Goal: Task Accomplishment & Management: Complete application form

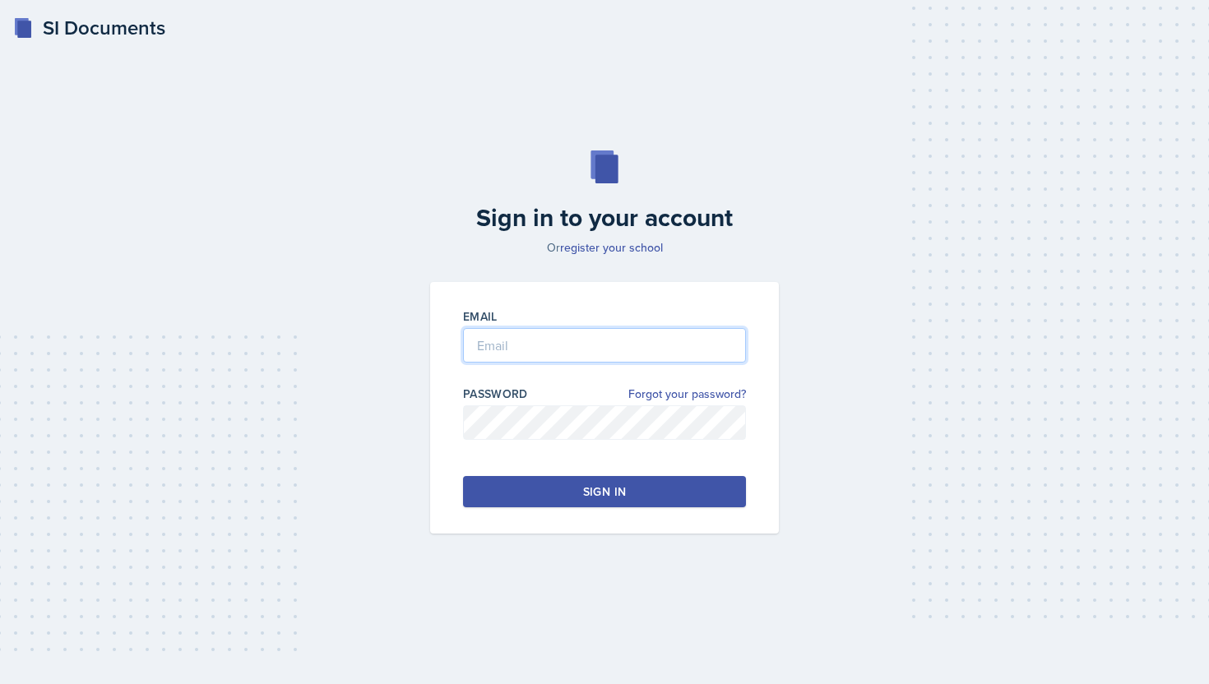
type input "[PERSON_NAME][EMAIL_ADDRESS][PERSON_NAME][DOMAIN_NAME]"
click at [583, 490] on div "Sign in" at bounding box center [604, 491] width 43 height 16
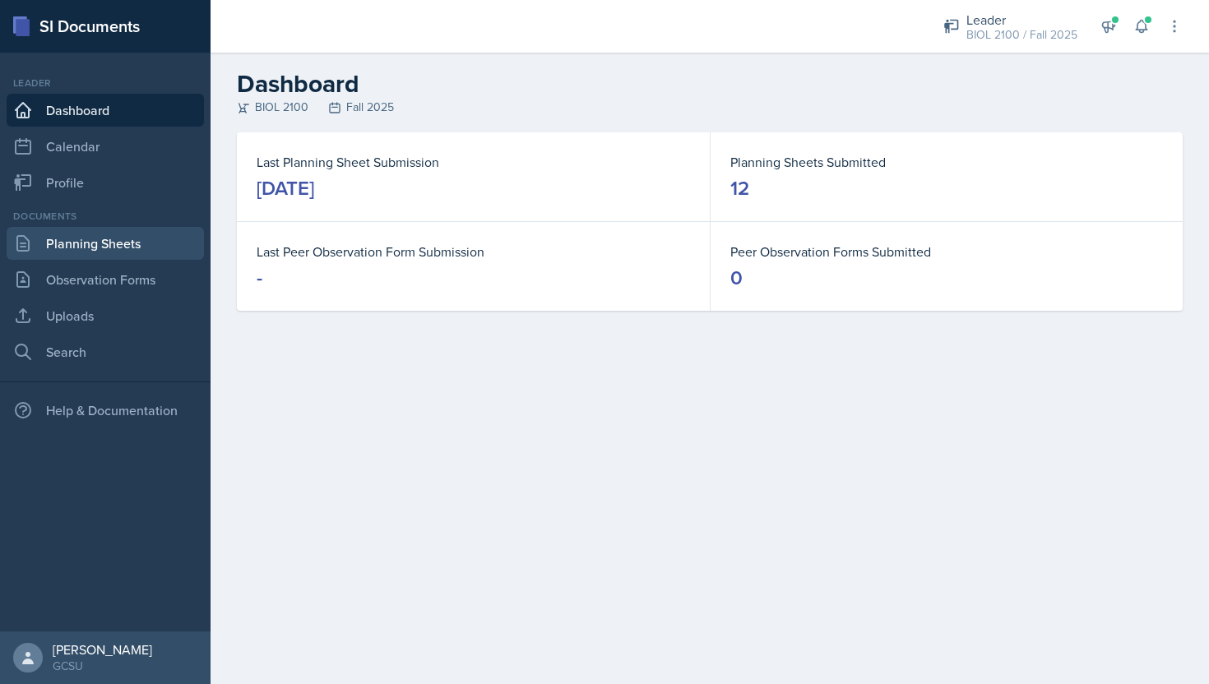
click at [80, 242] on link "Planning Sheets" at bounding box center [105, 243] width 197 height 33
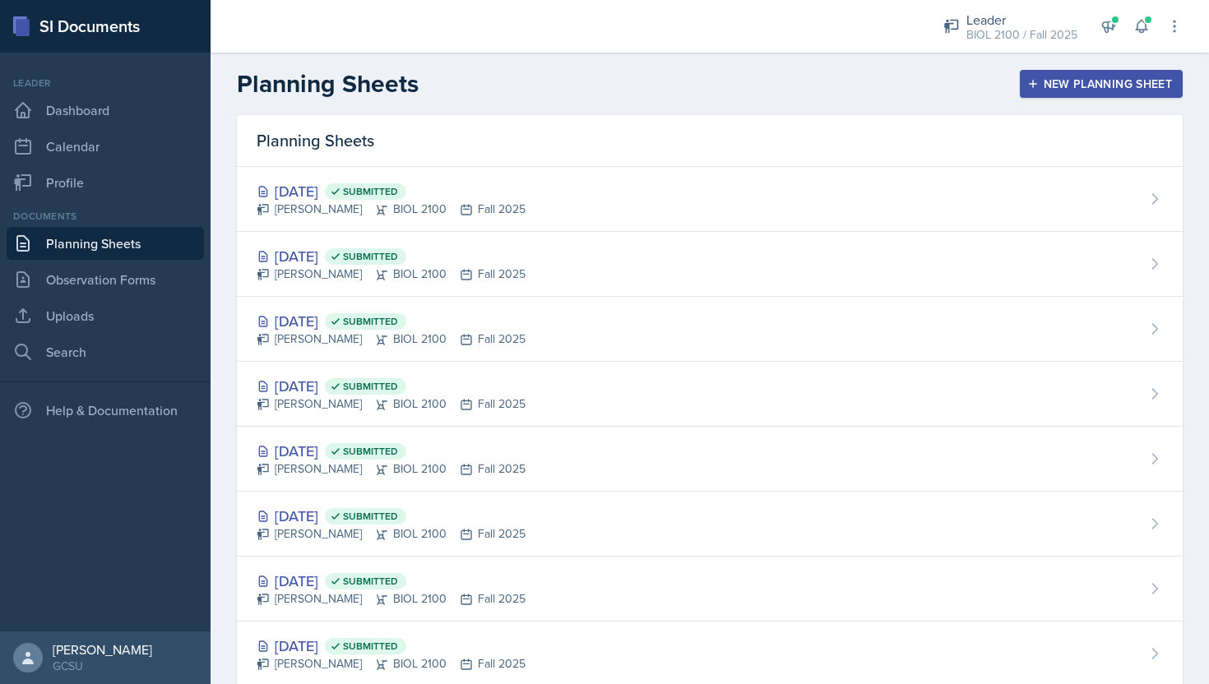
click at [1061, 87] on div "New Planning Sheet" at bounding box center [1100, 83] width 141 height 13
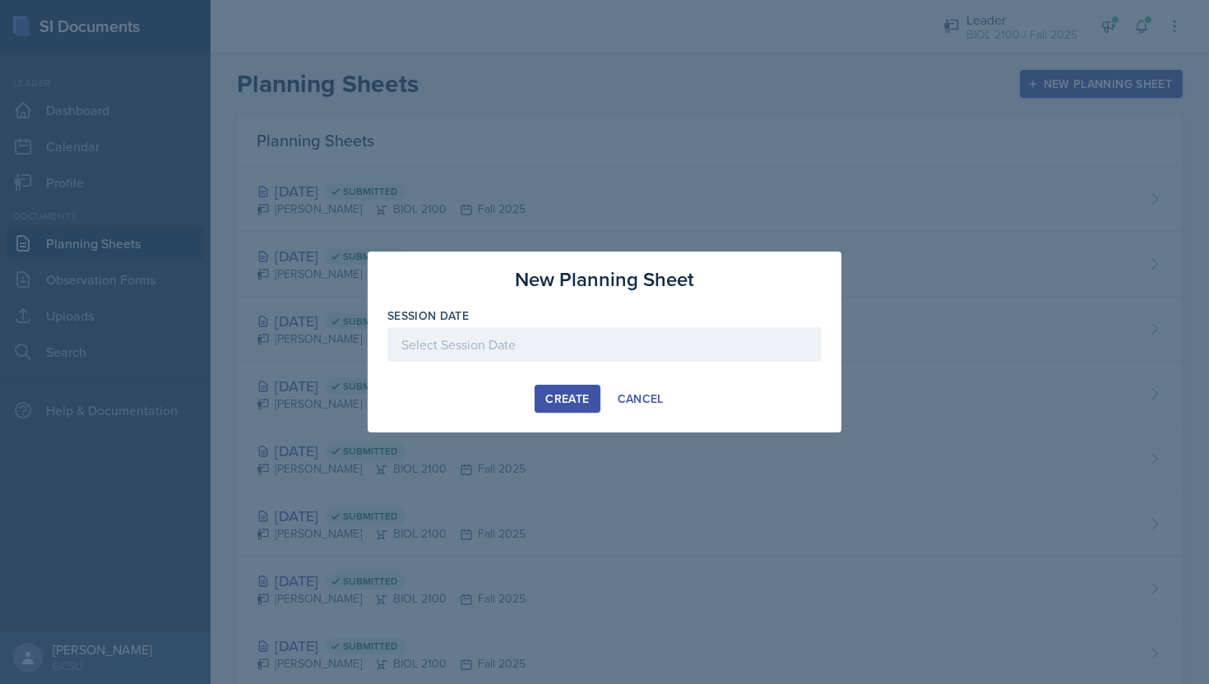
click at [654, 345] on div at bounding box center [604, 344] width 434 height 35
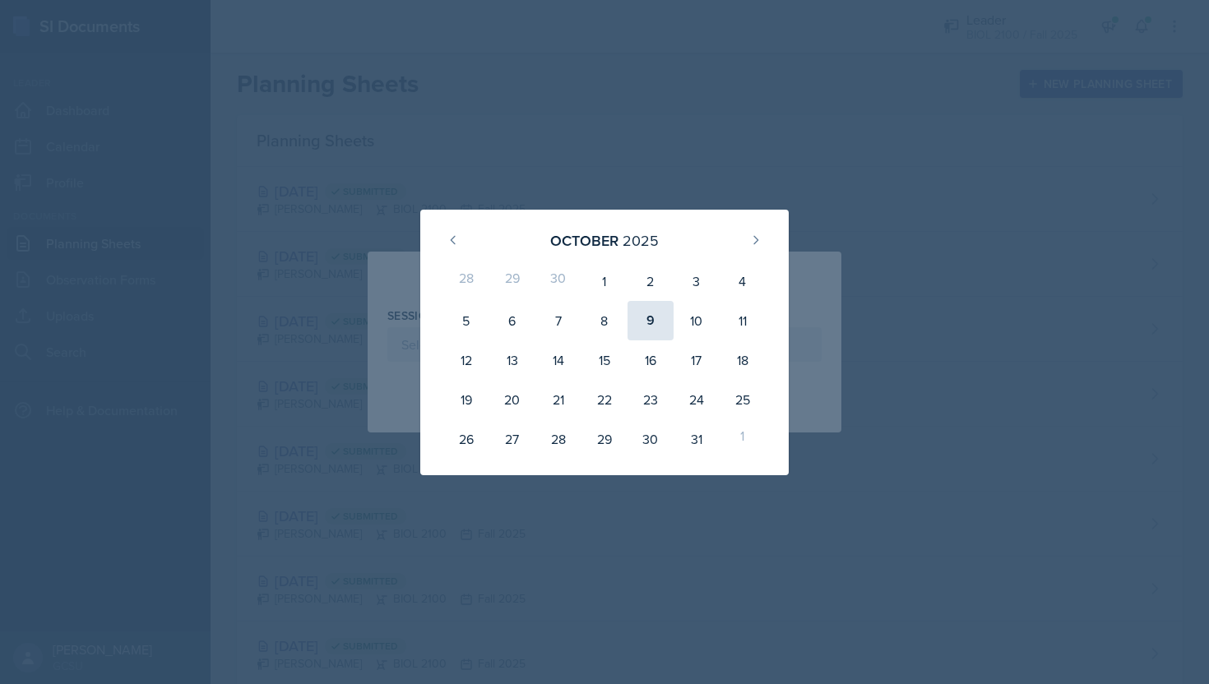
click at [648, 317] on div "9" at bounding box center [650, 320] width 46 height 39
type input "[DATE]"
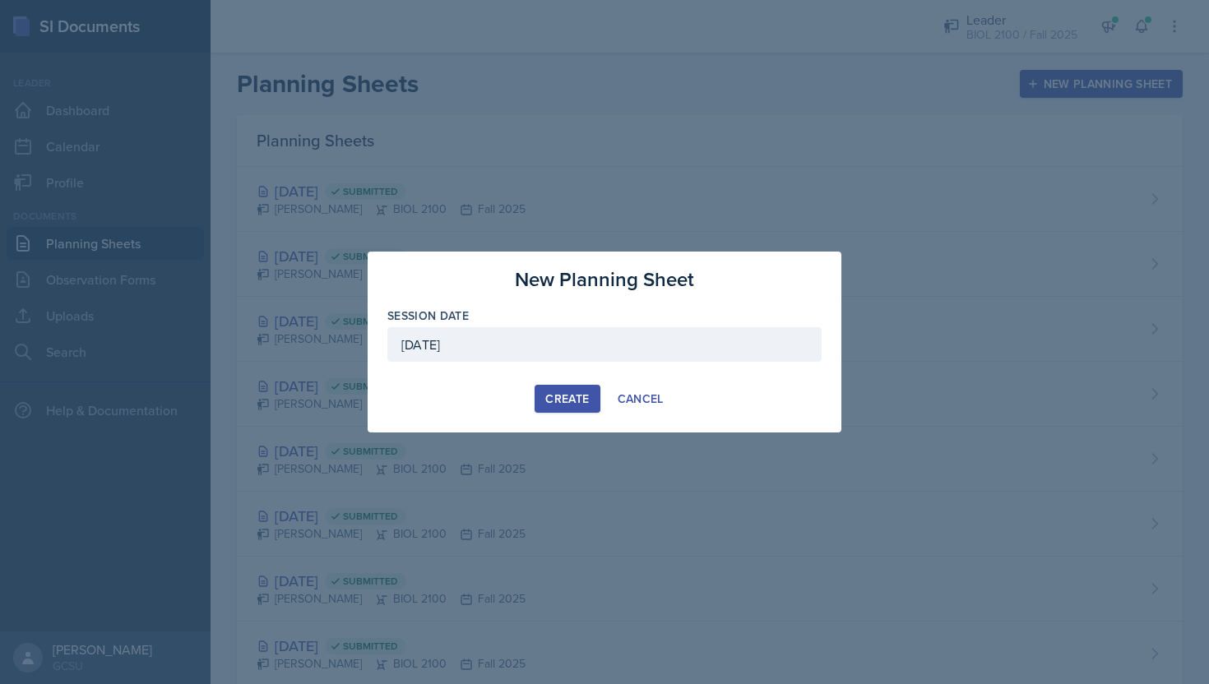
click at [569, 401] on div "Create" at bounding box center [567, 398] width 44 height 13
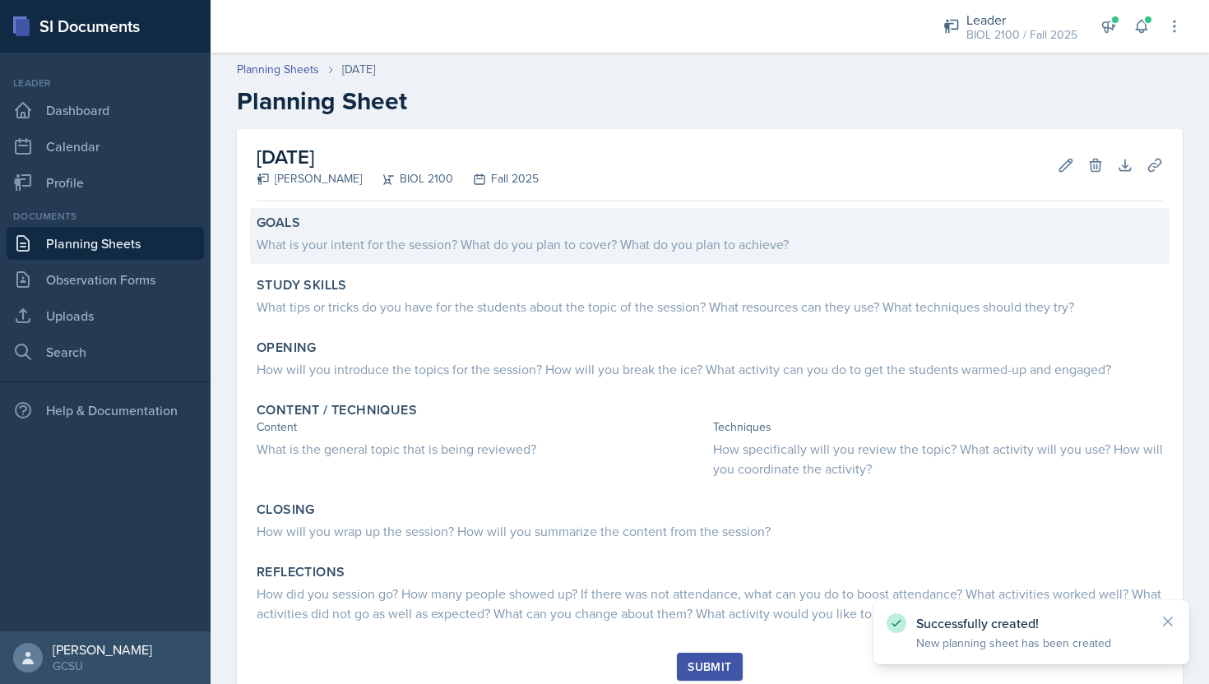
click at [459, 260] on div "Goals What is your intent for the session? What do you plan to cover? What do y…" at bounding box center [709, 236] width 919 height 56
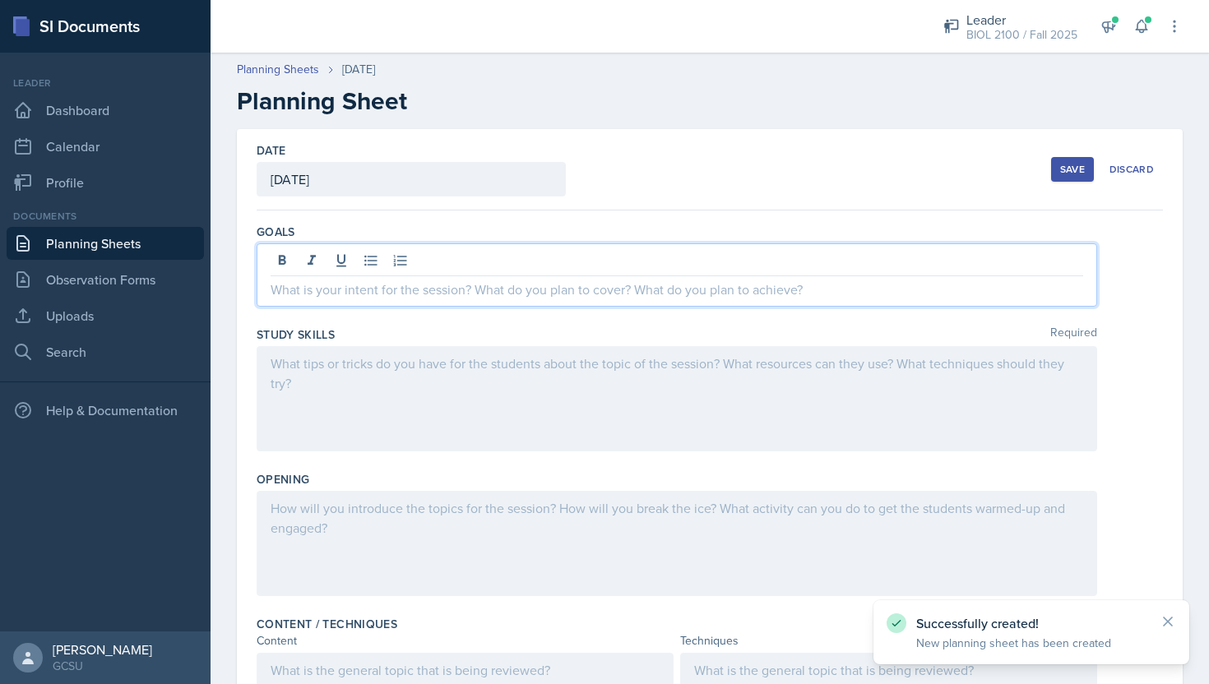
click at [459, 260] on div at bounding box center [677, 274] width 840 height 63
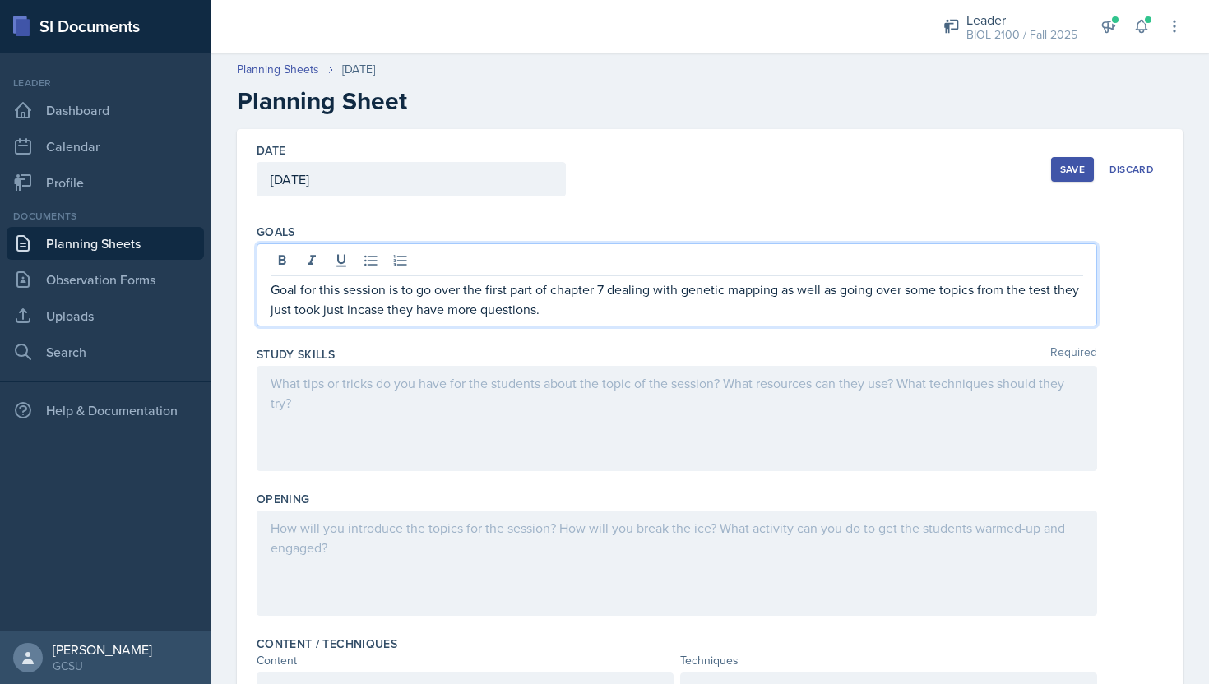
click at [544, 391] on div at bounding box center [677, 418] width 840 height 105
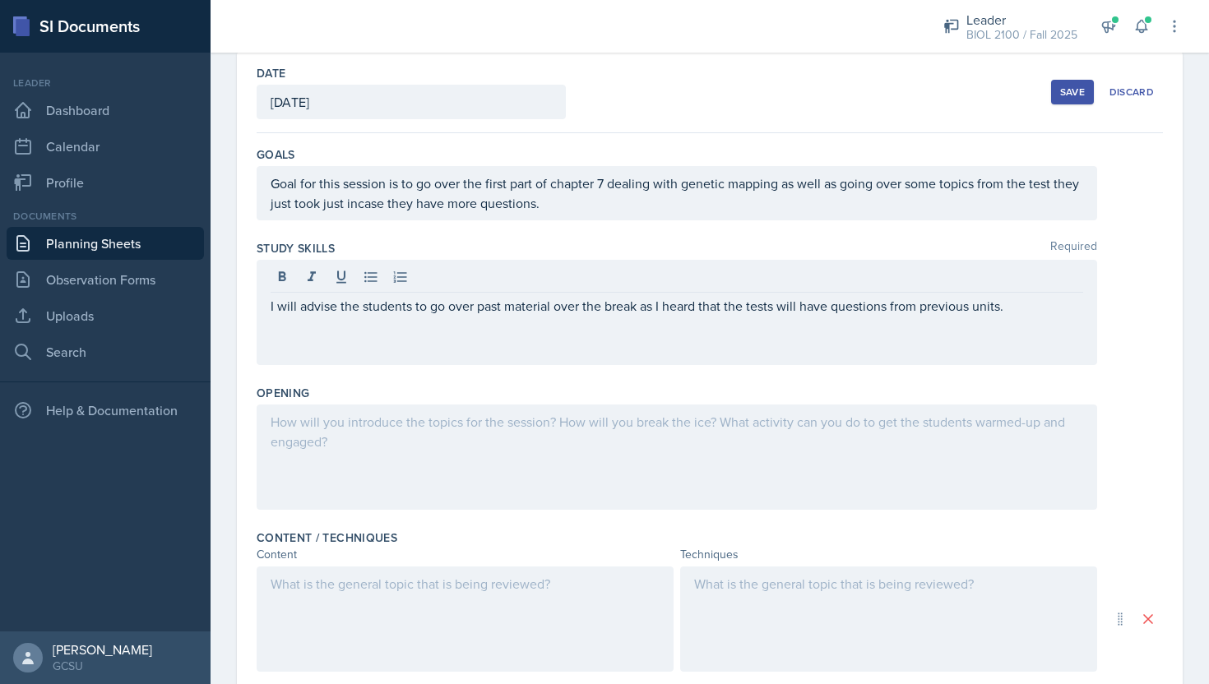
click at [493, 474] on div at bounding box center [677, 457] width 840 height 105
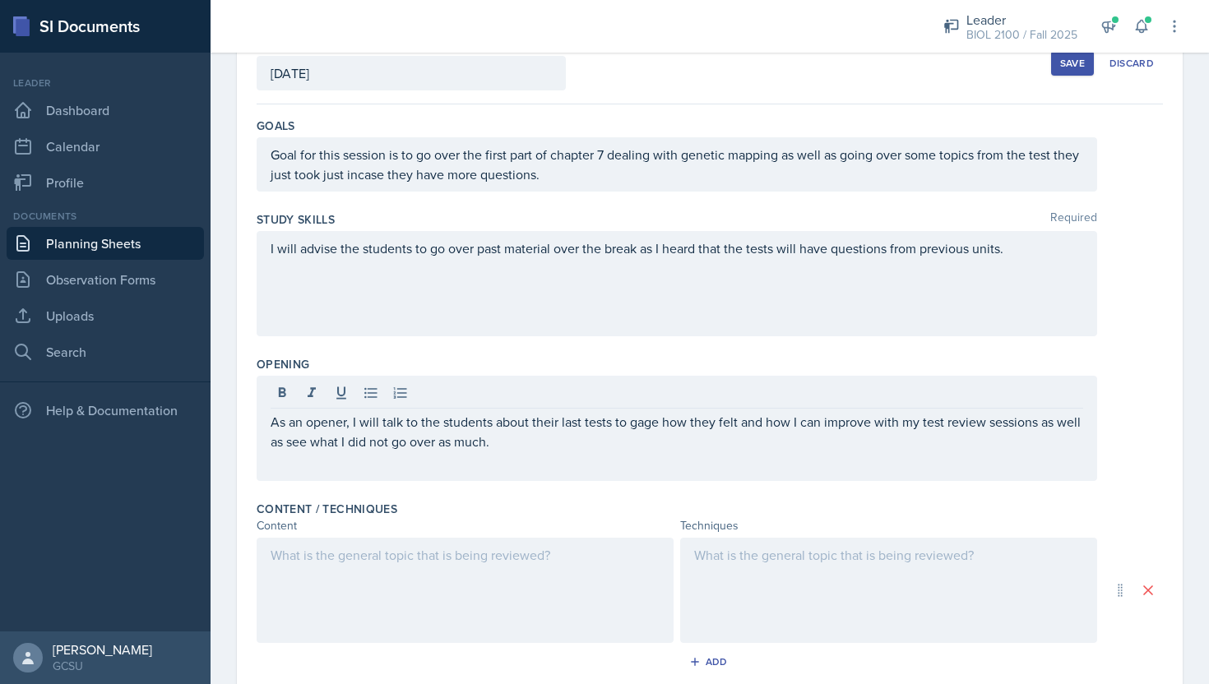
click at [437, 585] on div at bounding box center [465, 590] width 417 height 105
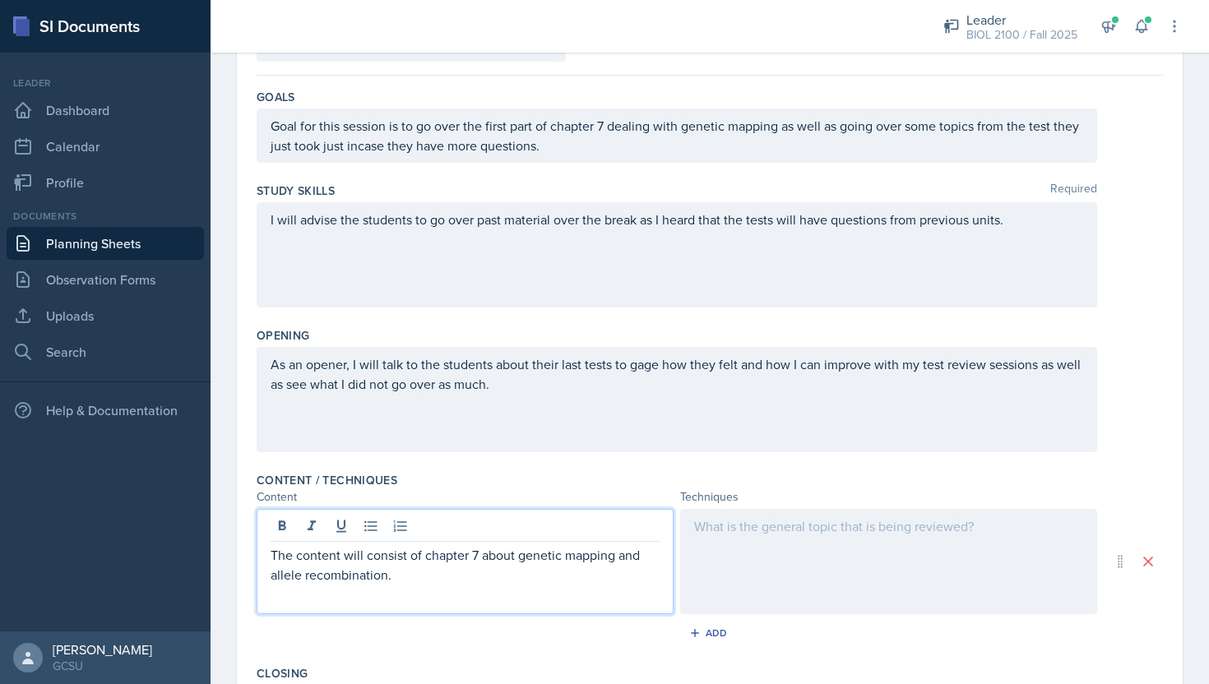
drag, startPoint x: 405, startPoint y: 573, endPoint x: 191, endPoint y: 541, distance: 216.2
click at [191, 541] on div "SI Documents Leader Dashboard Calendar Profile Documents Planning Sheets Observ…" at bounding box center [604, 342] width 1209 height 684
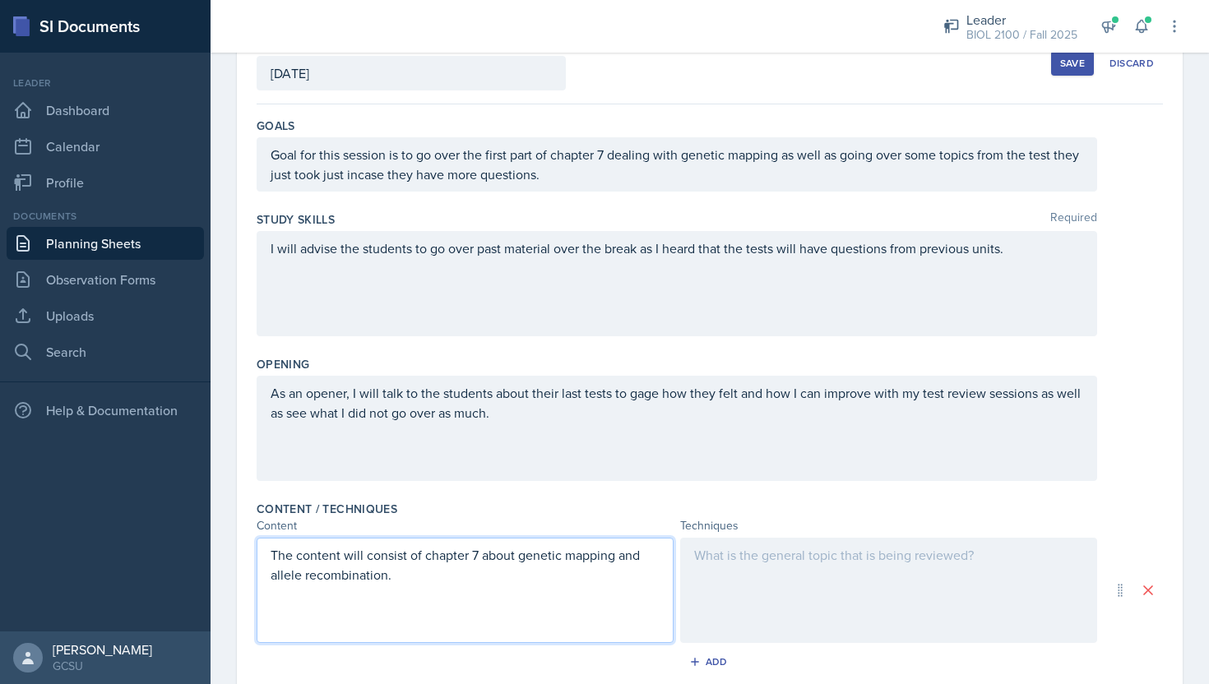
copy p "The content will consist of chapter 7 about genetic mapping and allele recombin…"
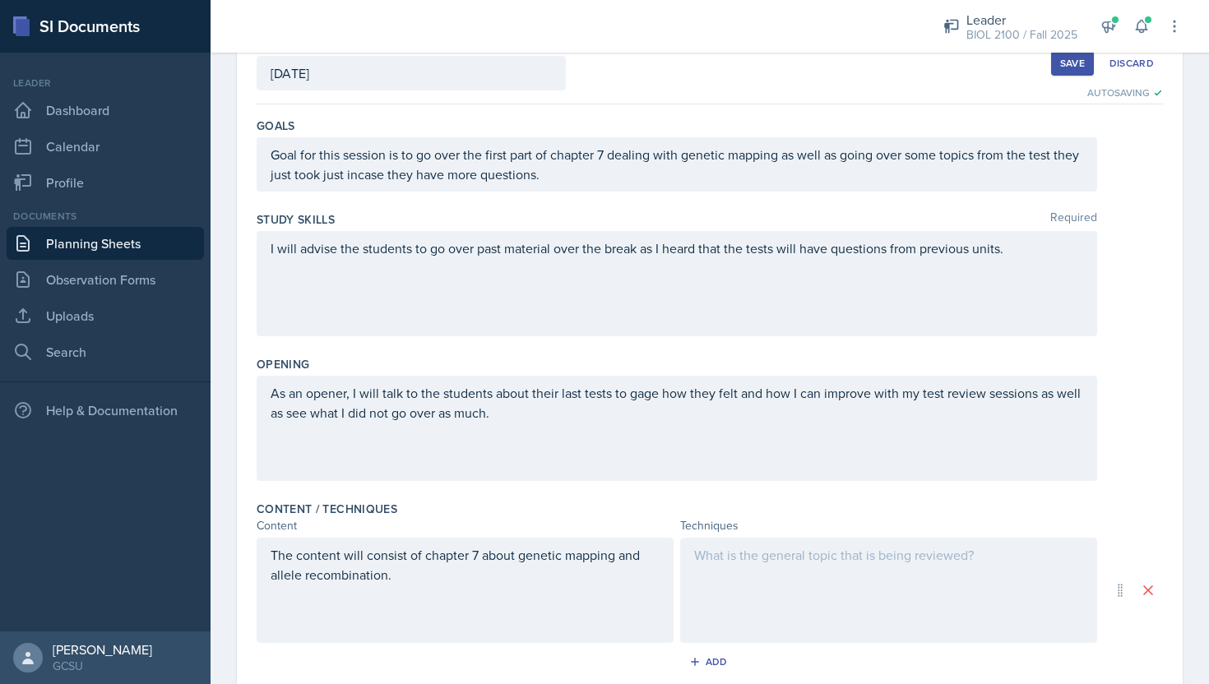
scroll to position [135, 0]
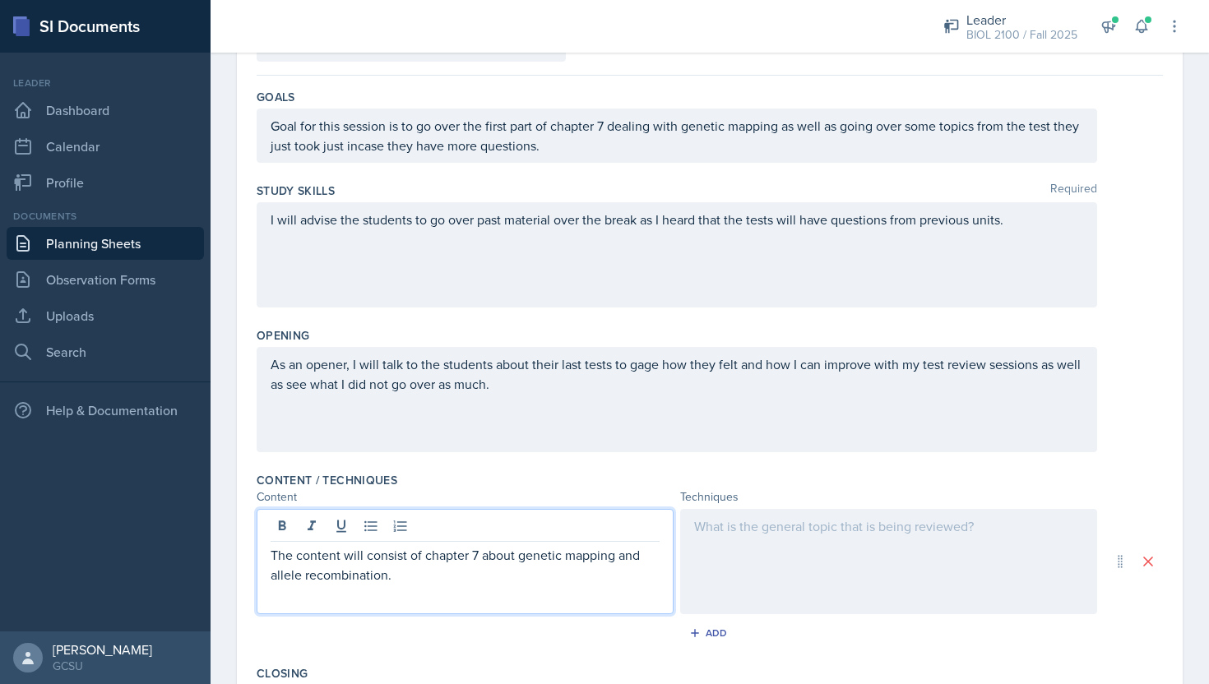
click at [834, 530] on div at bounding box center [888, 561] width 417 height 105
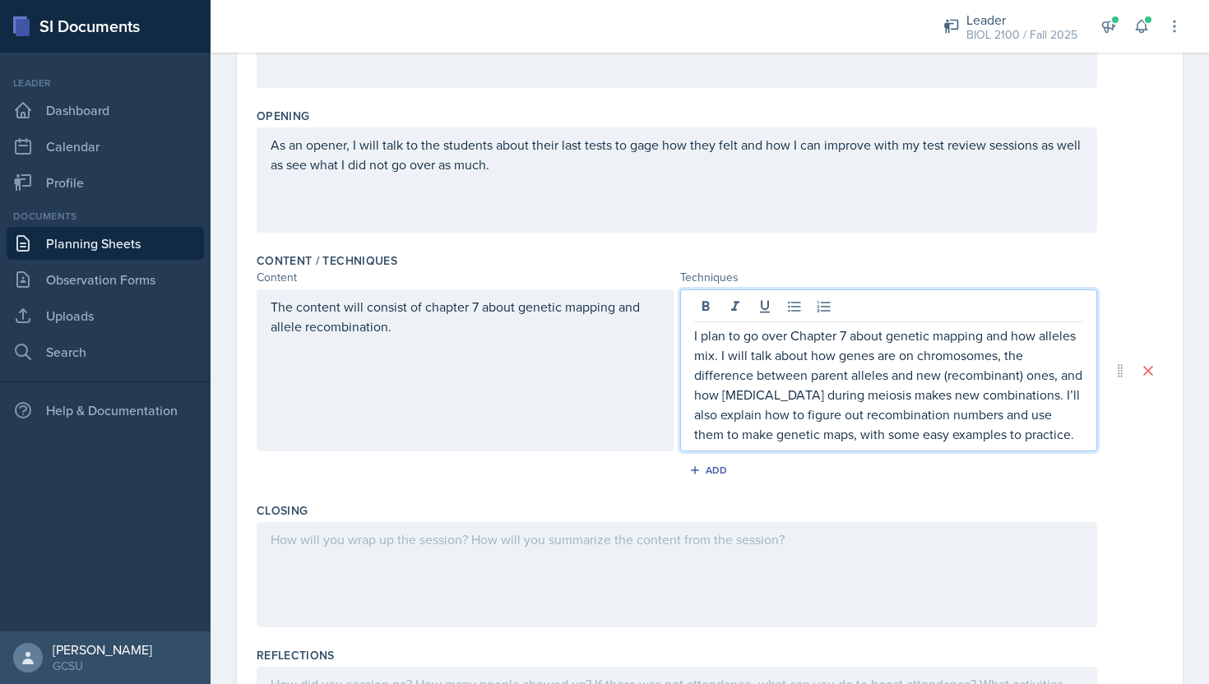
scroll to position [372, 0]
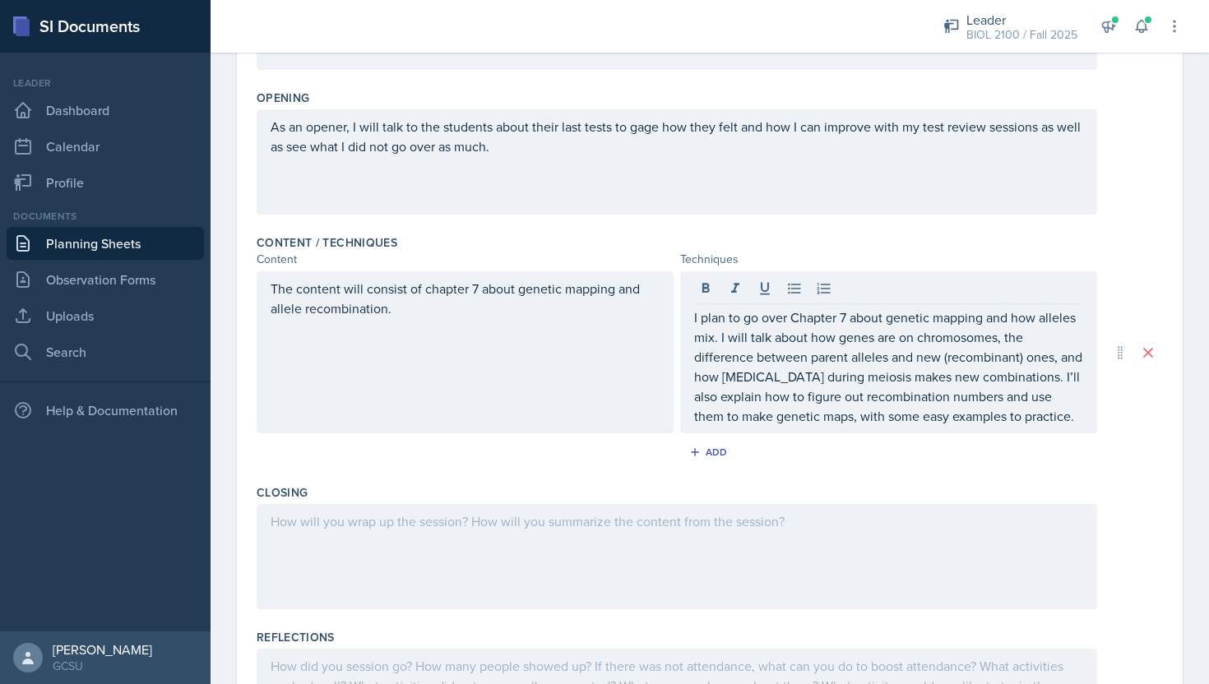
click at [799, 571] on div at bounding box center [677, 556] width 840 height 105
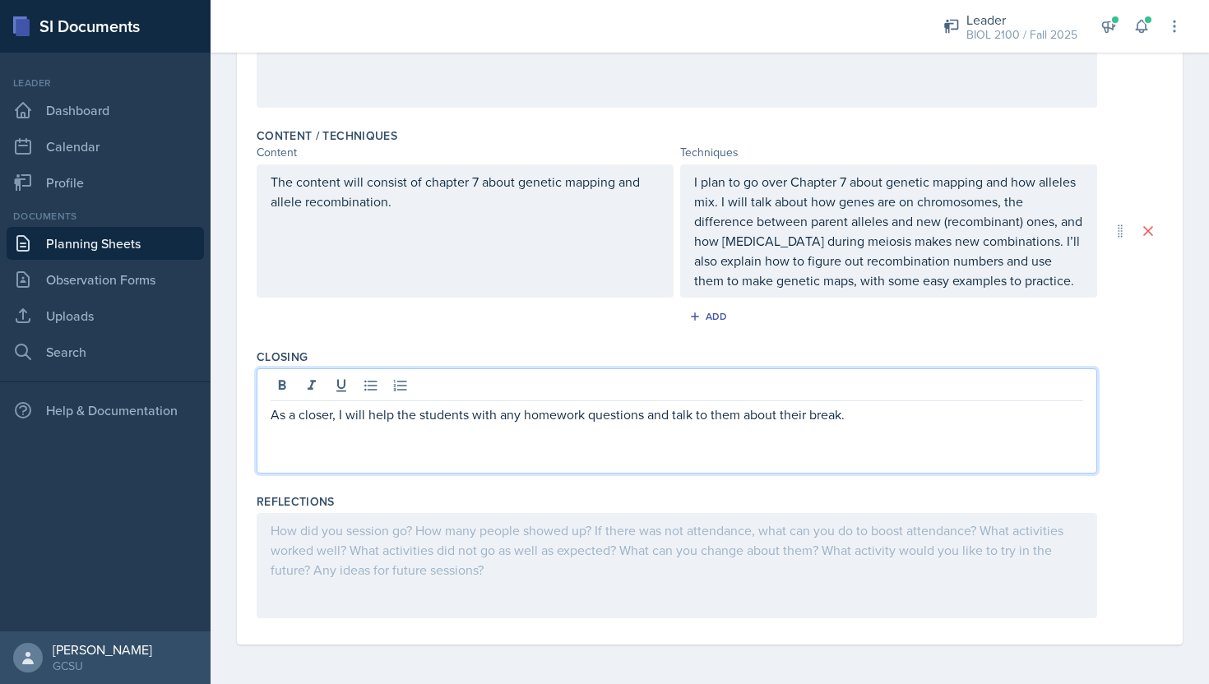
scroll to position [0, 0]
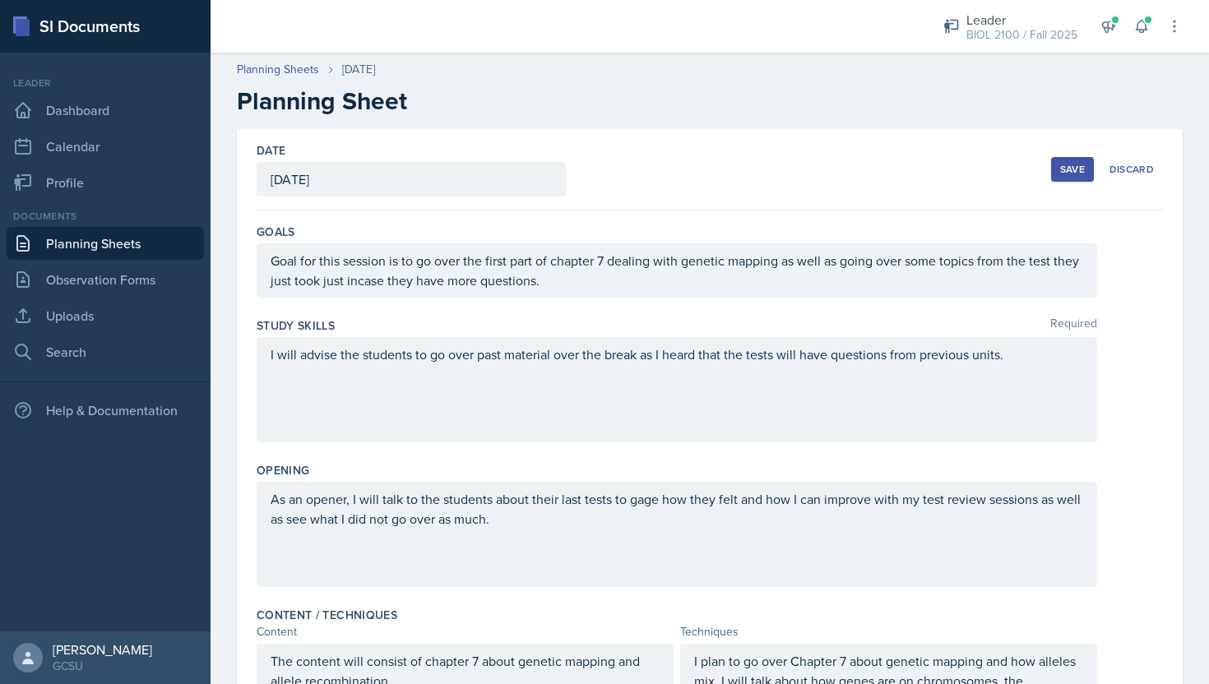
click at [1082, 168] on div "Save" at bounding box center [1072, 169] width 25 height 13
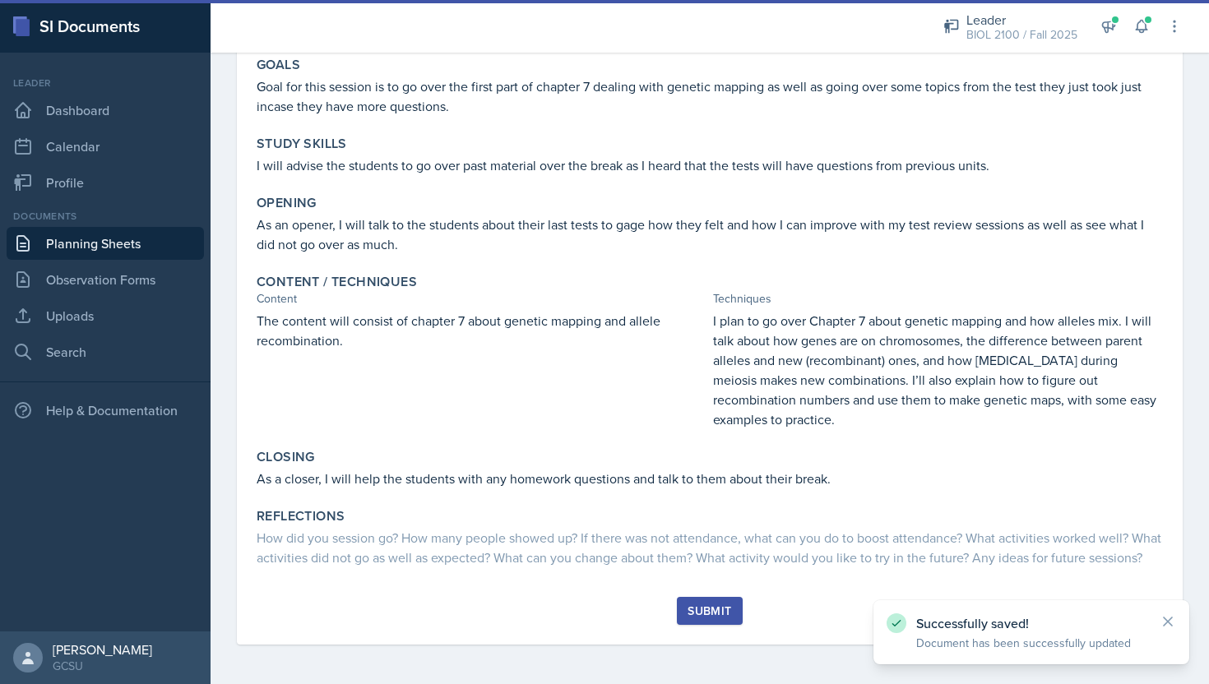
scroll to position [178, 0]
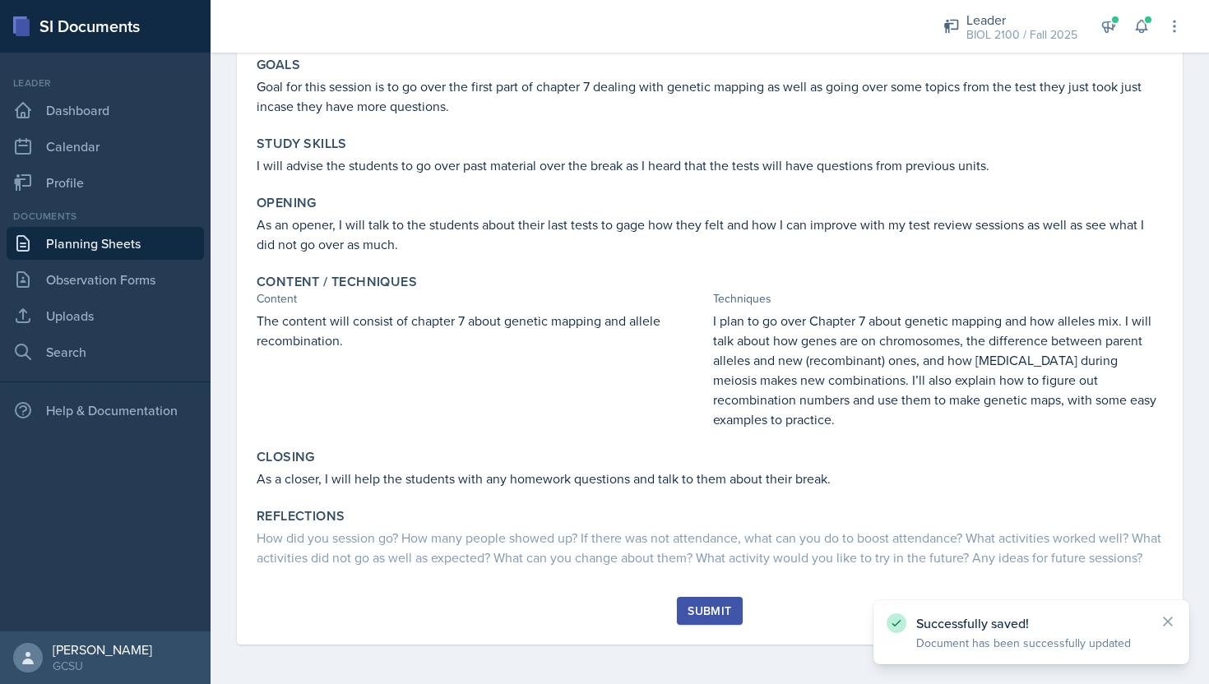
click at [715, 596] on div "[DATE] [PERSON_NAME] BIOL 2100 Fall 2025 Edit Delete Download Uploads Autosavin…" at bounding box center [710, 307] width 946 height 673
click at [715, 597] on button "Submit" at bounding box center [709, 611] width 65 height 28
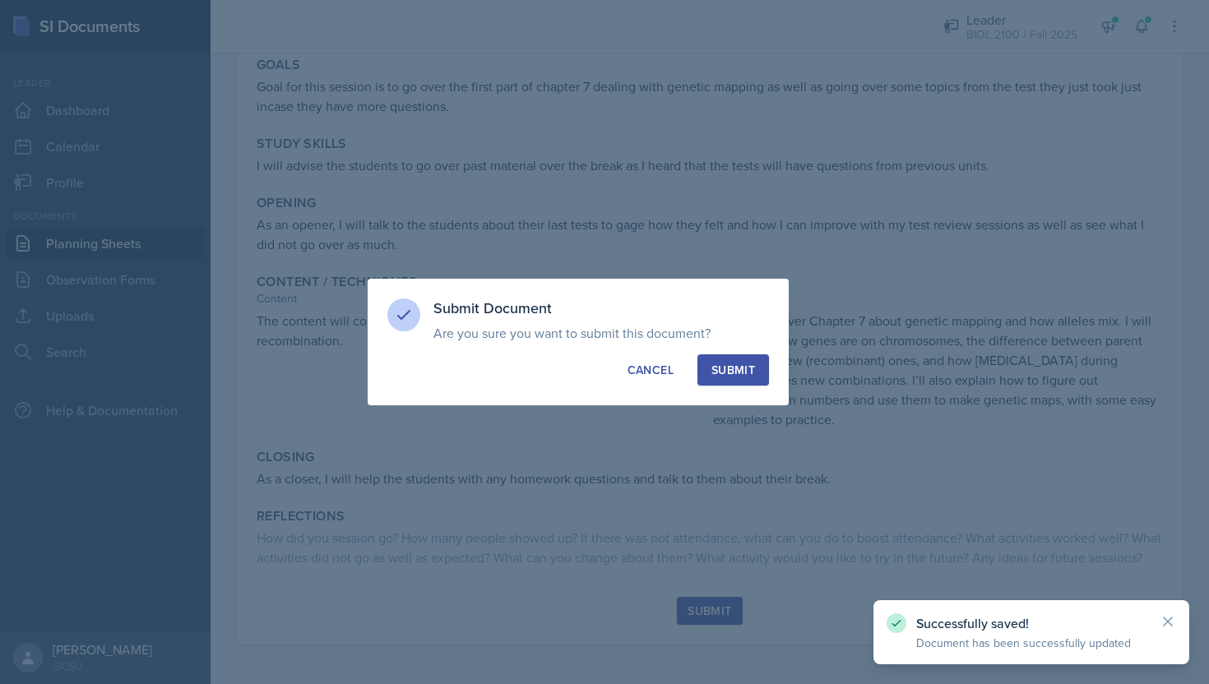
click at [761, 369] on button "Submit" at bounding box center [733, 369] width 72 height 31
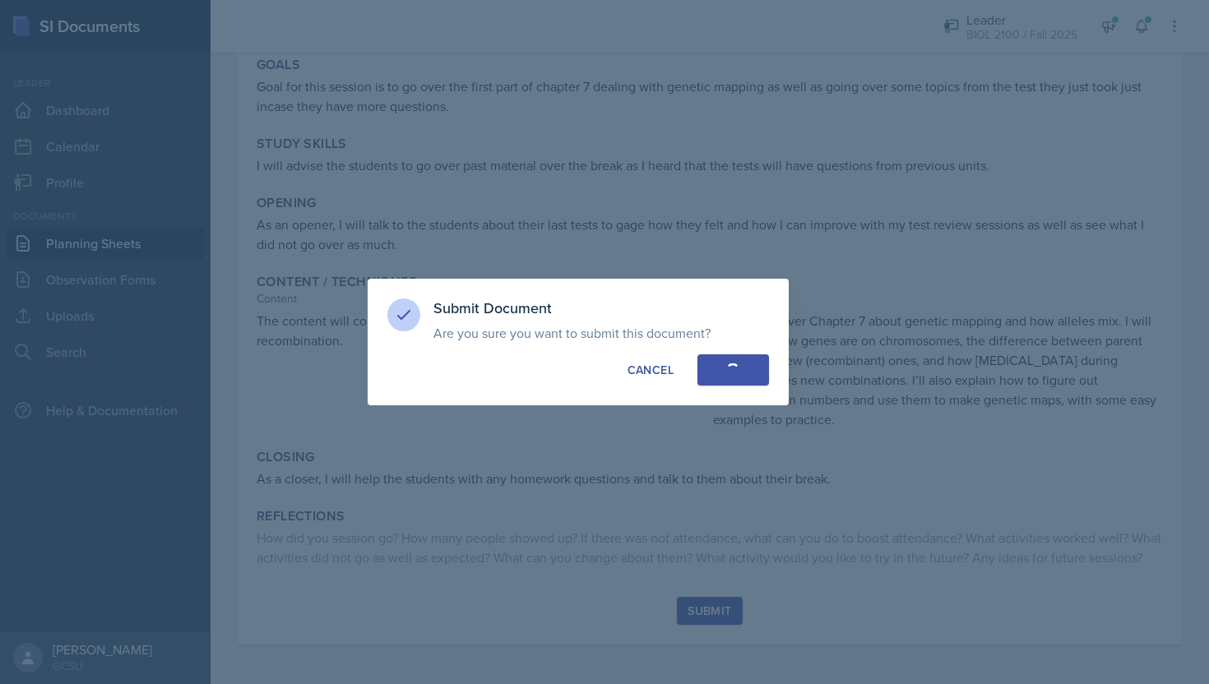
scroll to position [67, 0]
